Goal: Book appointment/travel/reservation

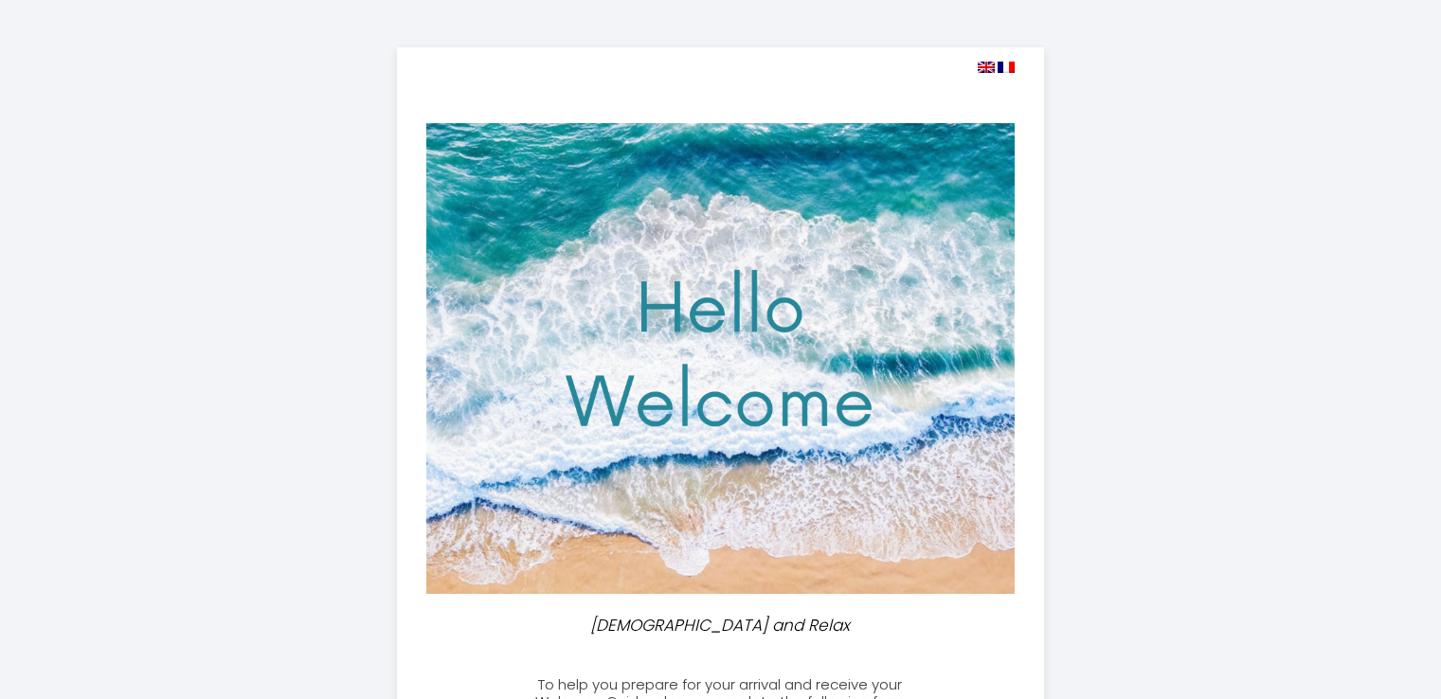
select select
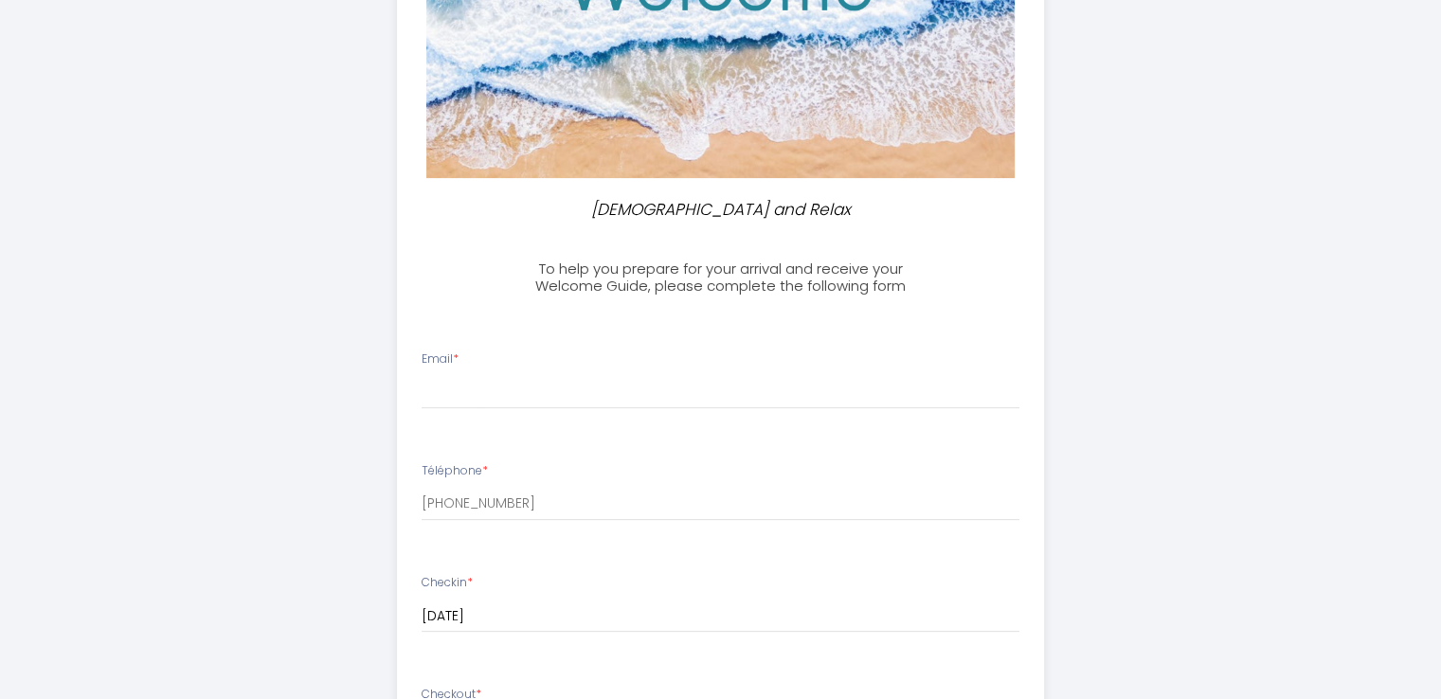
scroll to position [417, 0]
click at [693, 398] on input "Email *" at bounding box center [721, 391] width 598 height 34
type input "[EMAIL_ADDRESS][DOMAIN_NAME]"
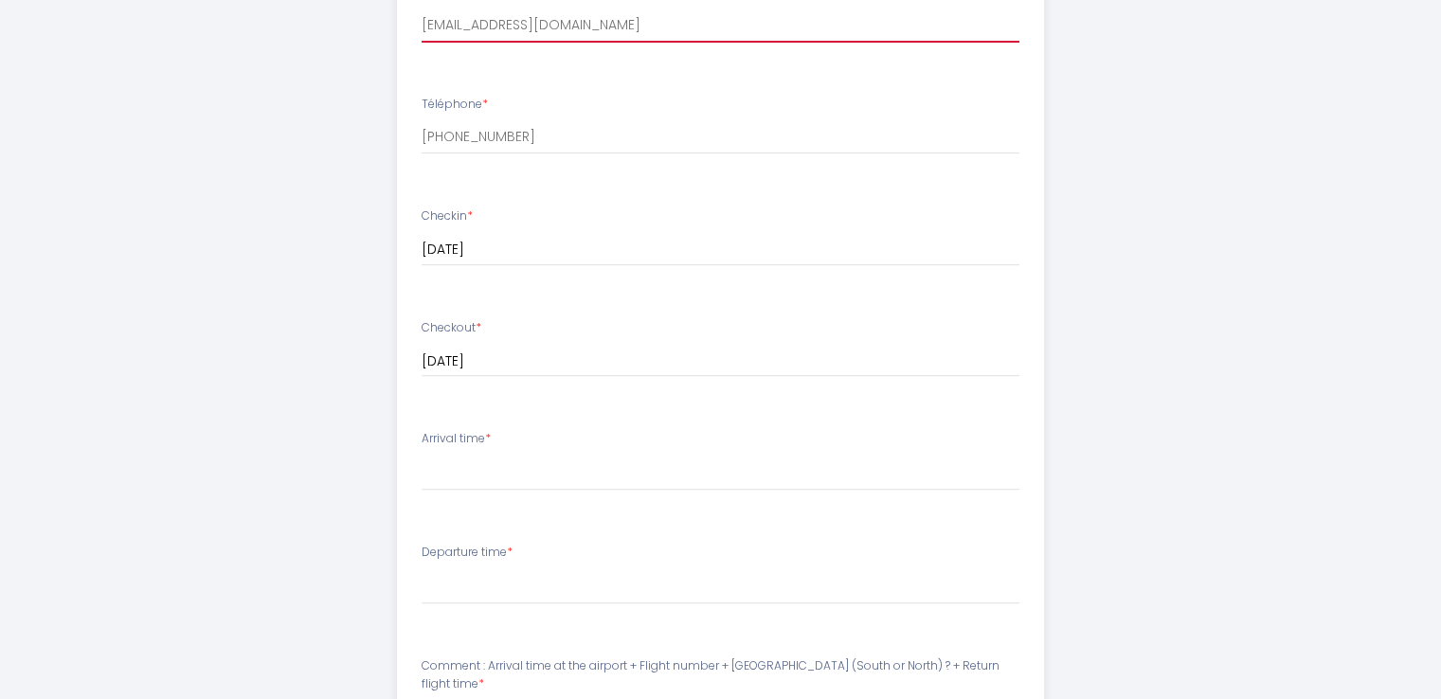
scroll to position [796, 0]
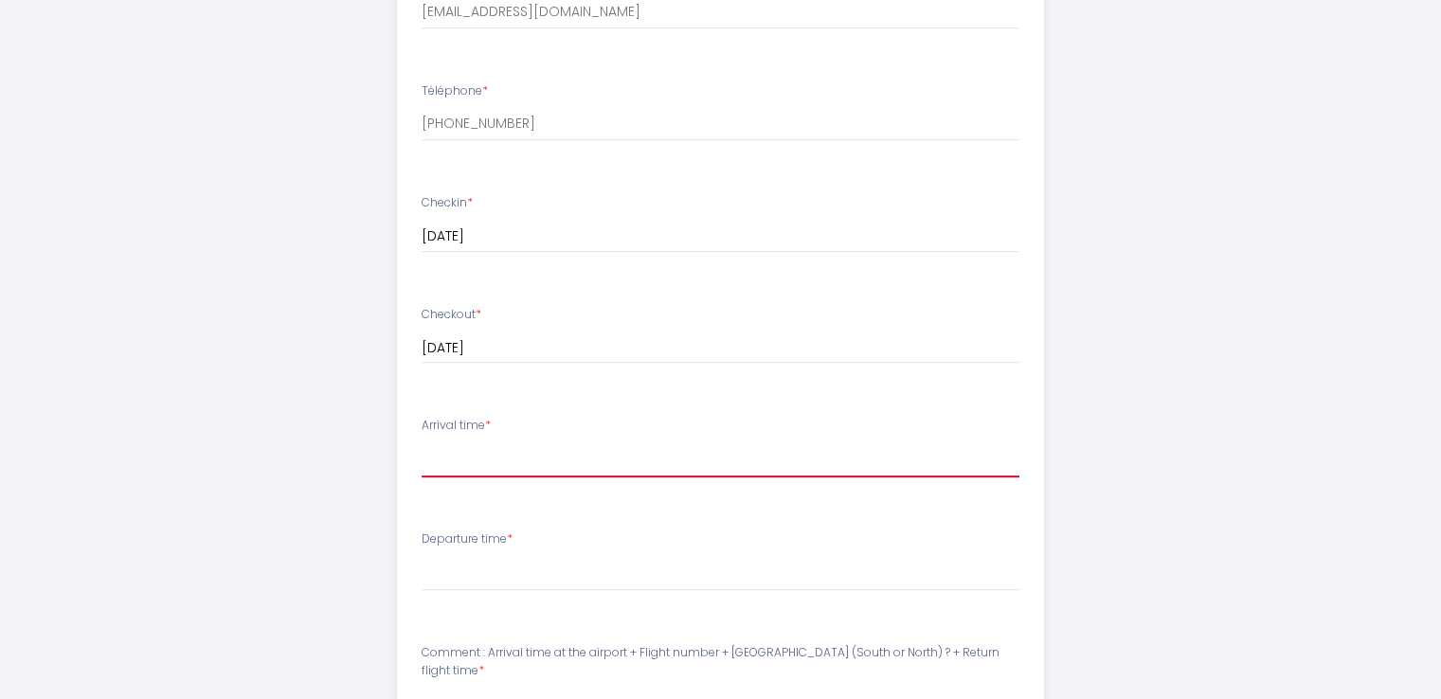
click at [754, 444] on select "16:00 16:30 17:00 17:30 18:00 18:30 19:00 19:30 20:00 20:30 21:00 21:30 22:00 2…" at bounding box center [721, 460] width 598 height 36
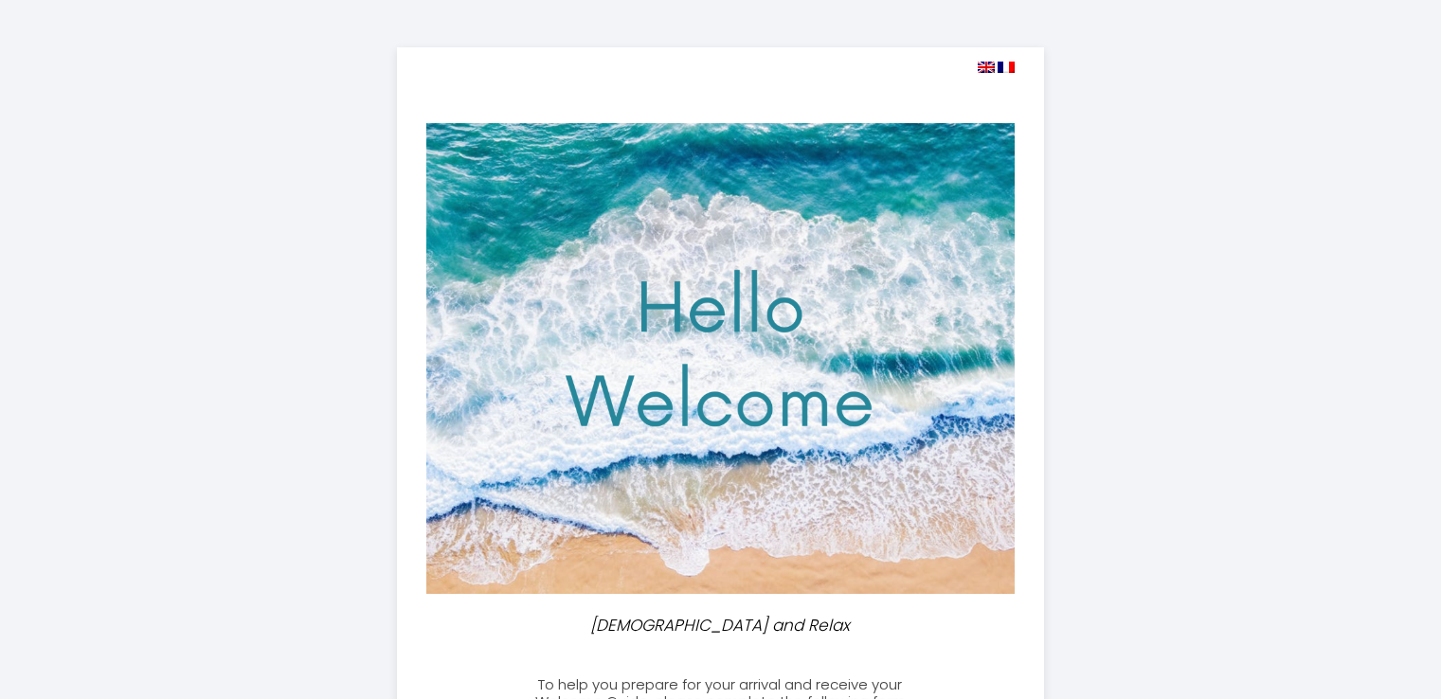
select select "07:30"
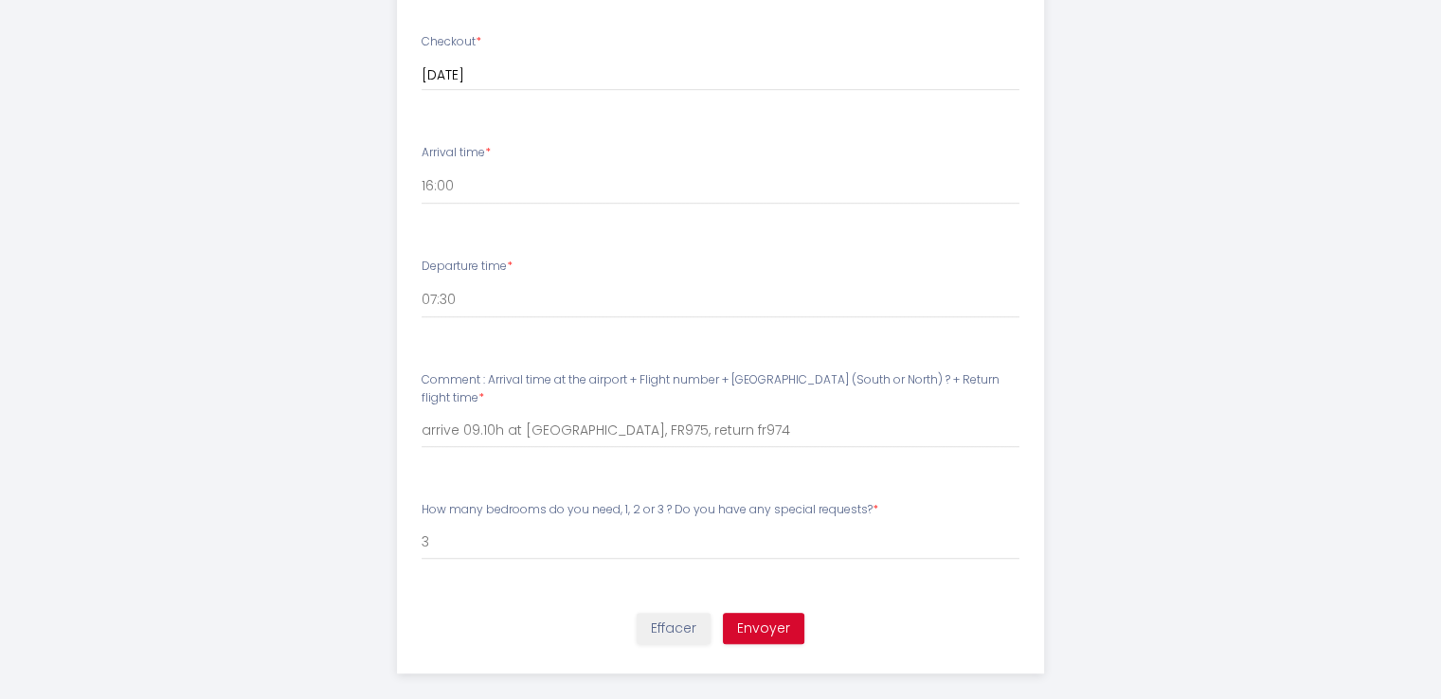
scroll to position [1091, 0]
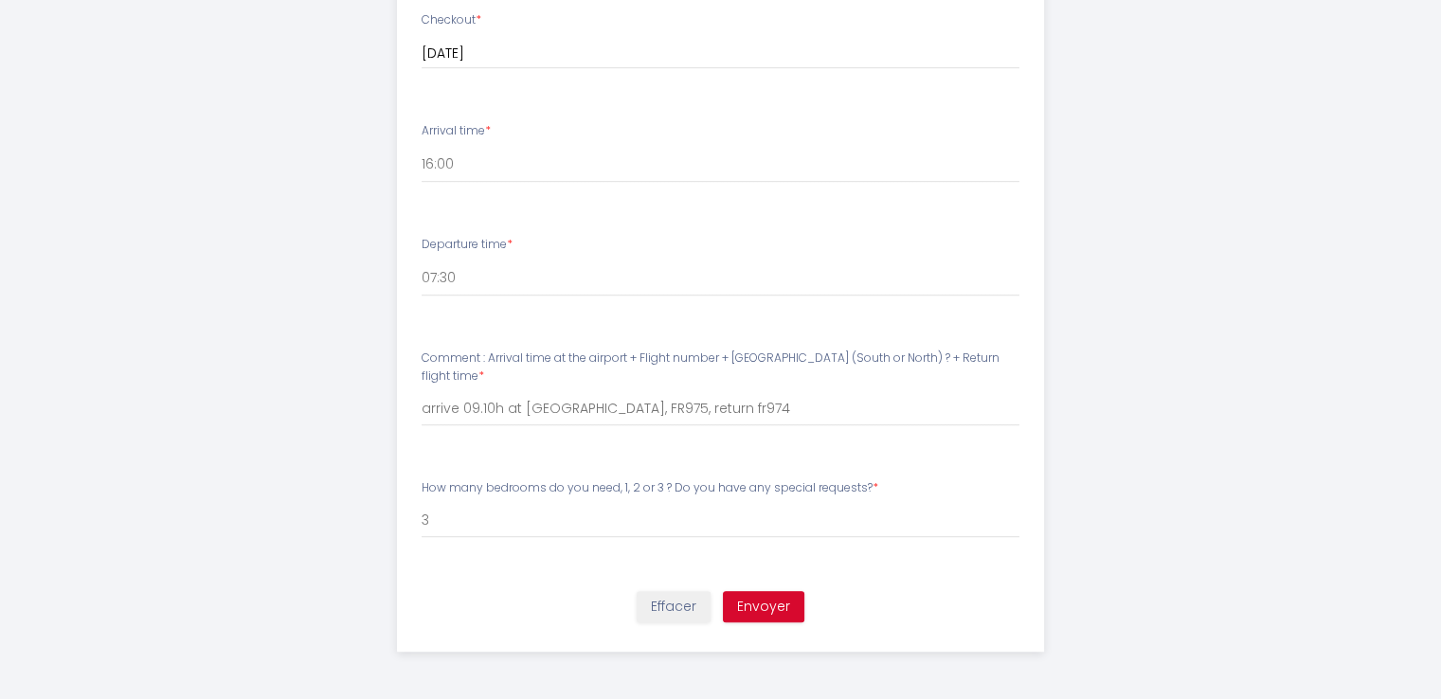
type input "arrive 09.10h at [GEOGRAPHIC_DATA], FR975, return fr974"
click at [767, 599] on button "Envoyer" at bounding box center [763, 607] width 81 height 32
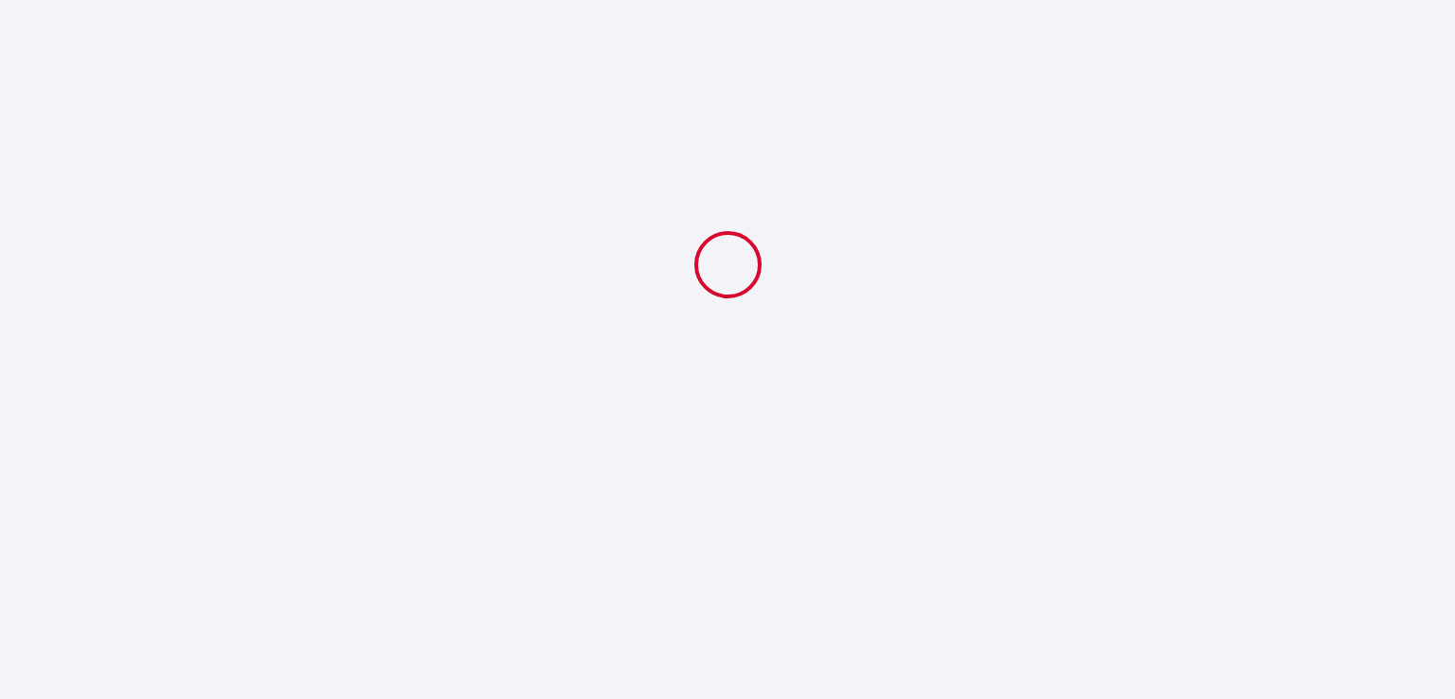
select select "07:30"
